Goal: Entertainment & Leisure: Browse casually

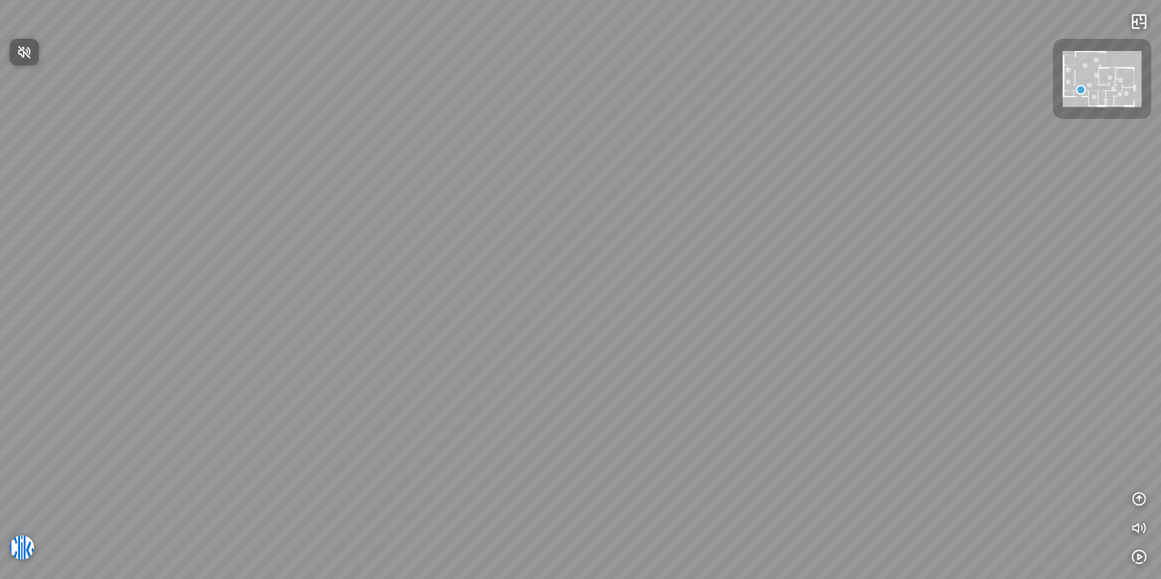
click at [548, 325] on div at bounding box center [580, 289] width 1161 height 579
